Goal: Task Accomplishment & Management: Use online tool/utility

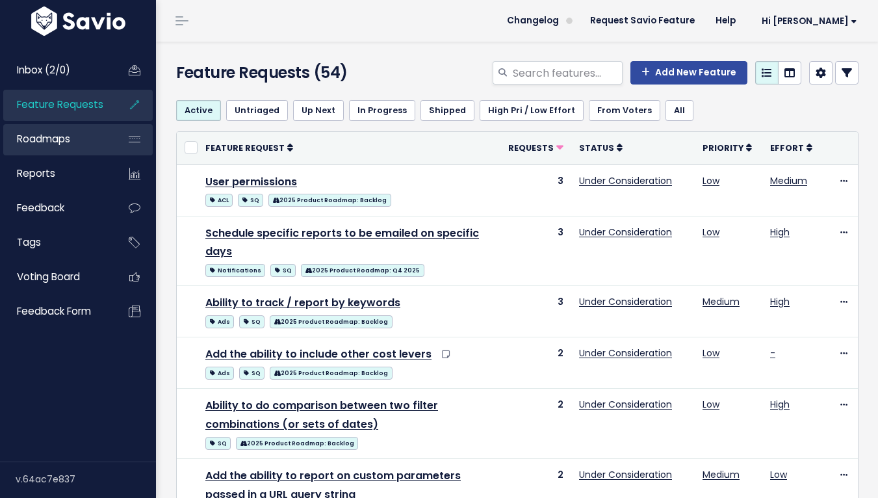
click at [34, 137] on span "Roadmaps" at bounding box center [43, 139] width 53 height 14
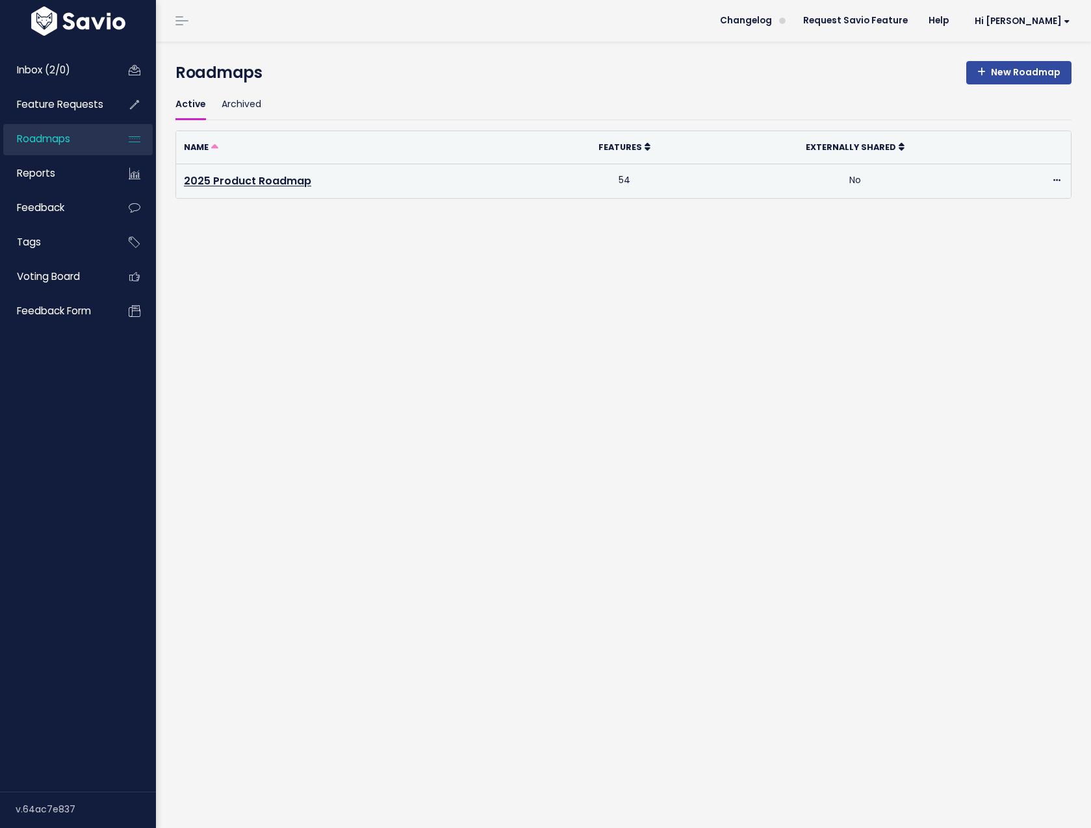
click at [238, 188] on td "2025 Product Roadmap" at bounding box center [357, 181] width 362 height 34
click at [244, 180] on link "2025 Product Roadmap" at bounding box center [247, 180] width 127 height 15
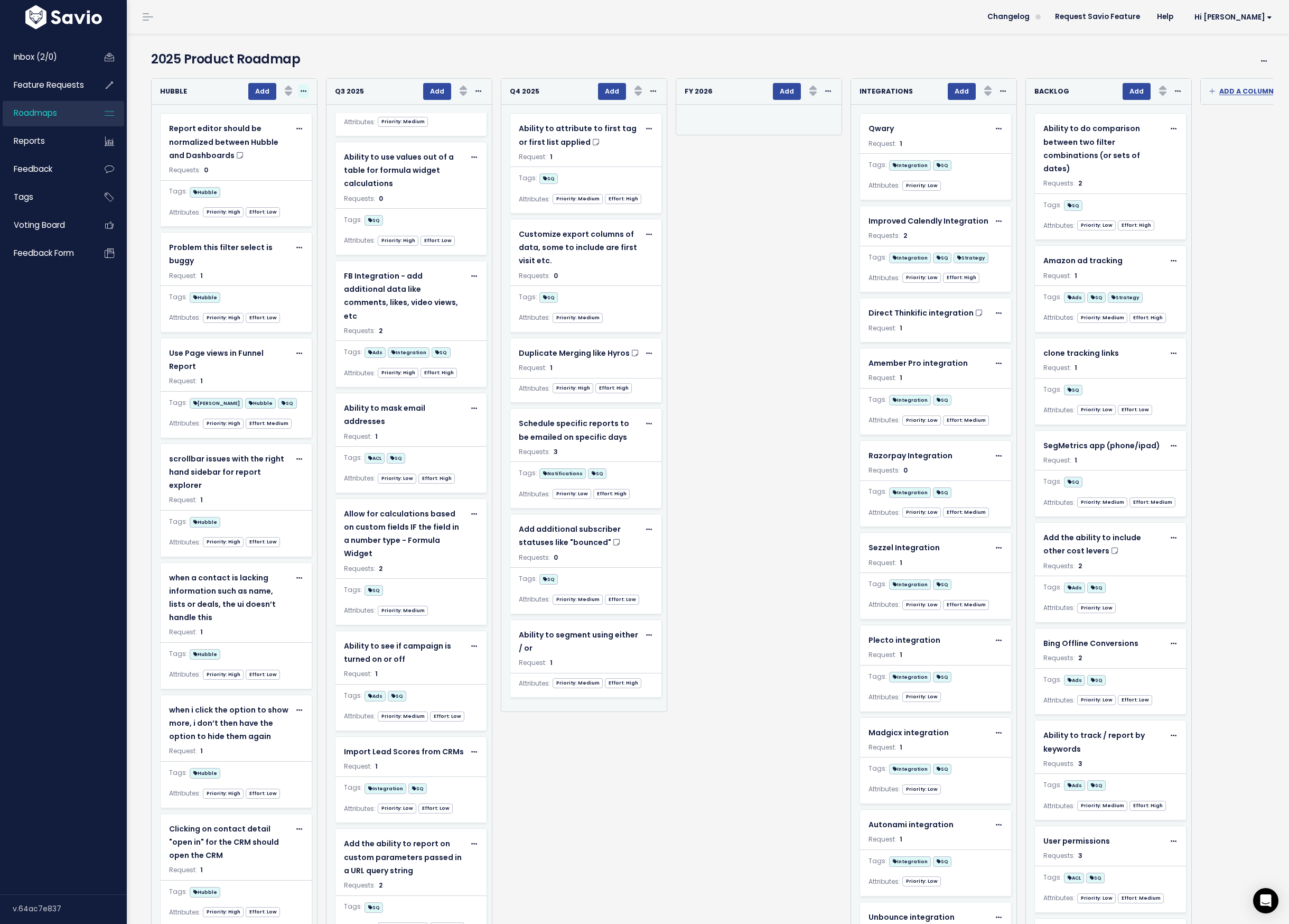
click at [305, 91] on icon at bounding box center [303, 91] width 6 height 7
click at [345, 63] on h4 "2025 Product Roadmap" at bounding box center [664, 59] width 1027 height 19
click at [878, 59] on span at bounding box center [1264, 61] width 10 height 13
click at [878, 52] on h4 "2025 Product Roadmap" at bounding box center [664, 59] width 1027 height 19
click at [785, 381] on div "Re-sorting cards... FY 2026 Add Rank Requests (Low => High) Requests (High => L…" at bounding box center [754, 510] width 175 height 865
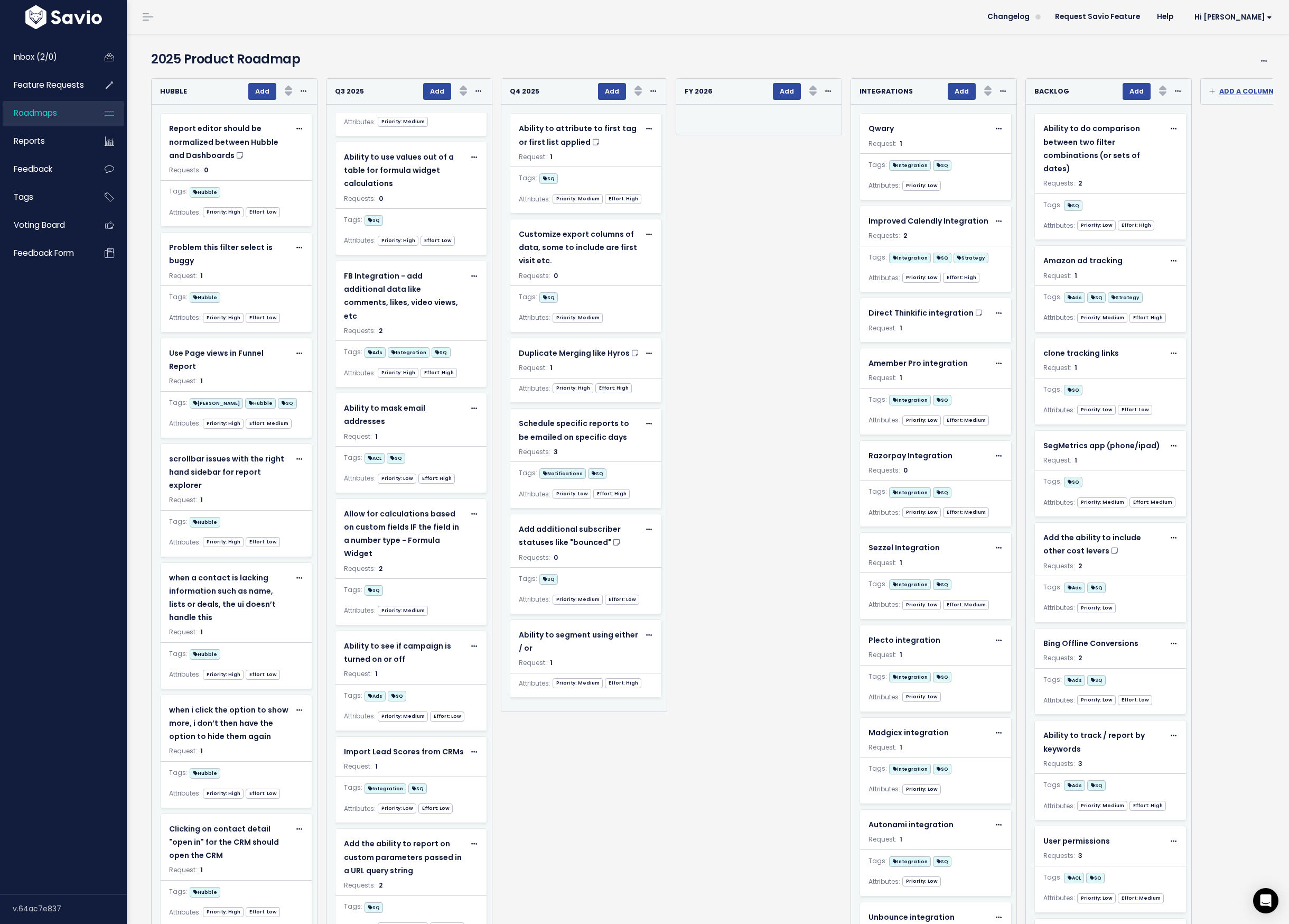
click at [785, 381] on div "Re-sorting cards... FY 2026 Add Rank Requests (Low => High) Requests (High => L…" at bounding box center [754, 510] width 175 height 865
click at [779, 375] on div "Re-sorting cards... FY 2026 Add Rank Requests (Low => High) Requests (High => L…" at bounding box center [754, 510] width 175 height 865
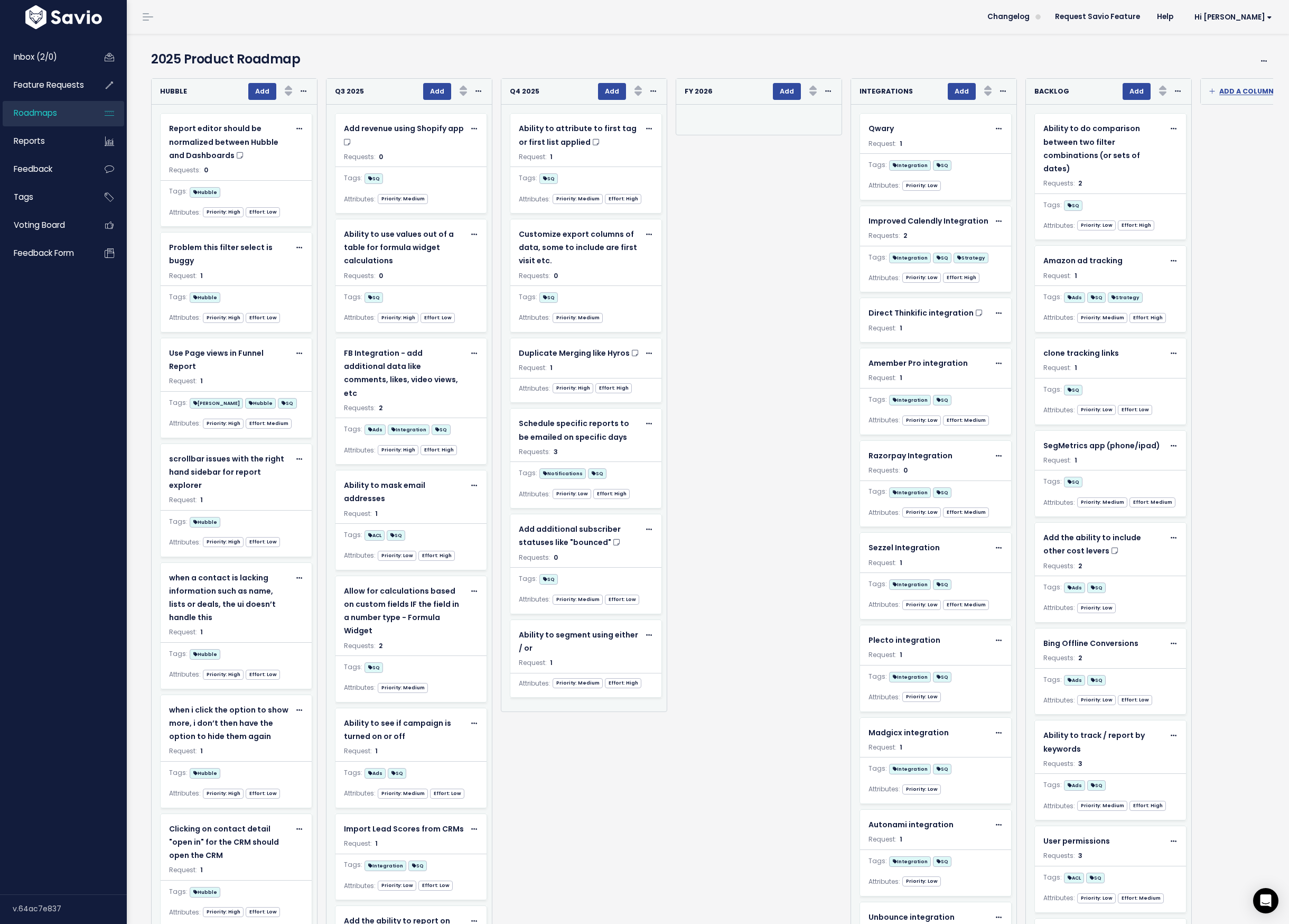
click at [682, 400] on div "Re-sorting cards... FY 2026 Add Rank Requests (Low => High) Requests (High => L…" at bounding box center [754, 510] width 175 height 865
click at [775, 290] on div "Re-sorting cards... FY 2026 Add Rank Requests (Low => High) Requests (High => L…" at bounding box center [754, 510] width 175 height 865
click at [737, 226] on div "Re-sorting cards... FY 2026 Add Rank Requests (Low => High) Requests (High => L…" at bounding box center [754, 510] width 175 height 865
click at [52, 88] on span "Feature Requests" at bounding box center [49, 85] width 70 height 11
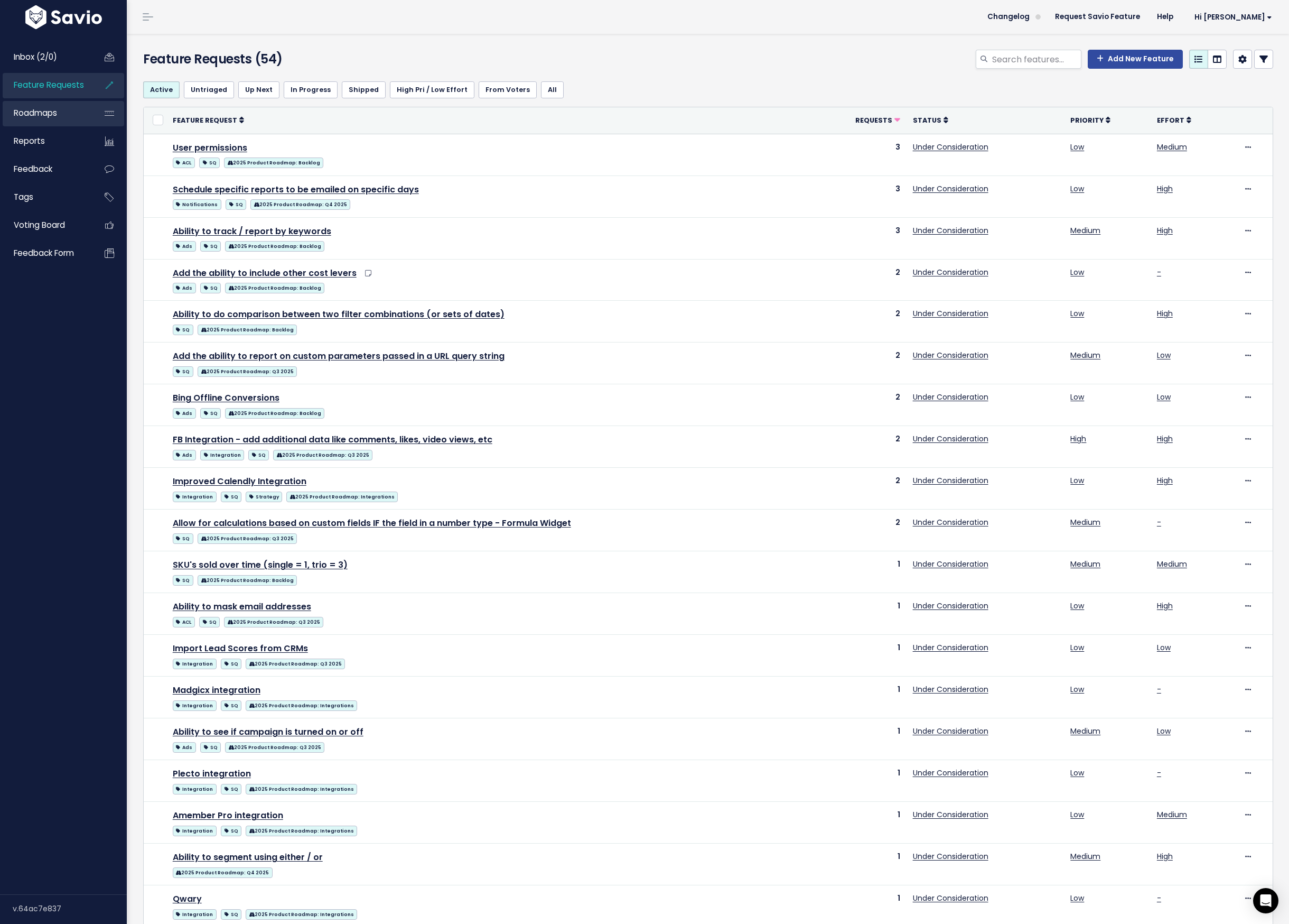
click at [46, 114] on span "Roadmaps" at bounding box center [35, 113] width 43 height 11
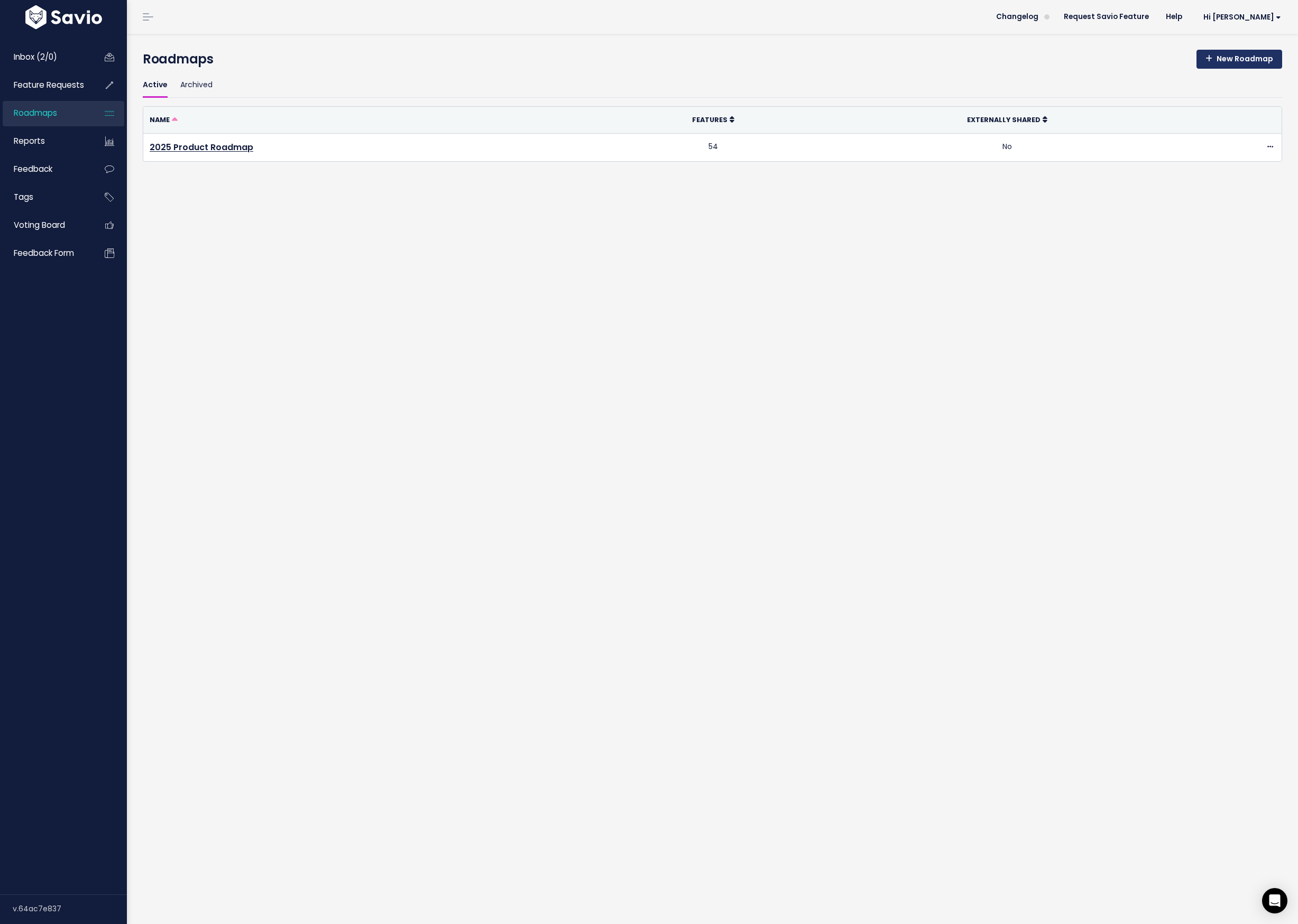
click at [1245, 59] on link "New Roadmap" at bounding box center [1239, 59] width 85 height 19
click at [334, 372] on div "New Roadmap Roadmaps Active Archived Name Features Externally Shared 2025 Produ…" at bounding box center [712, 479] width 1171 height 890
click at [1008, 324] on div "New Roadmap Roadmaps Active Archived Name Features Externally Shared 2025 Produ…" at bounding box center [712, 479] width 1171 height 890
